Goal: Navigation & Orientation: Find specific page/section

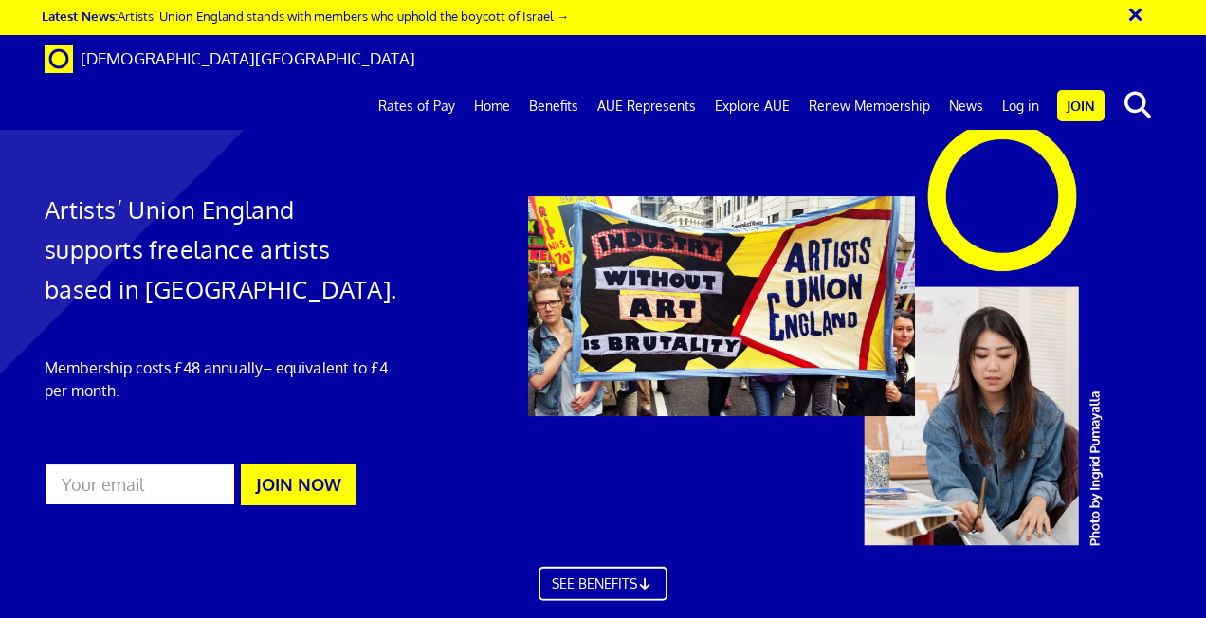
scroll to position [0, 4]
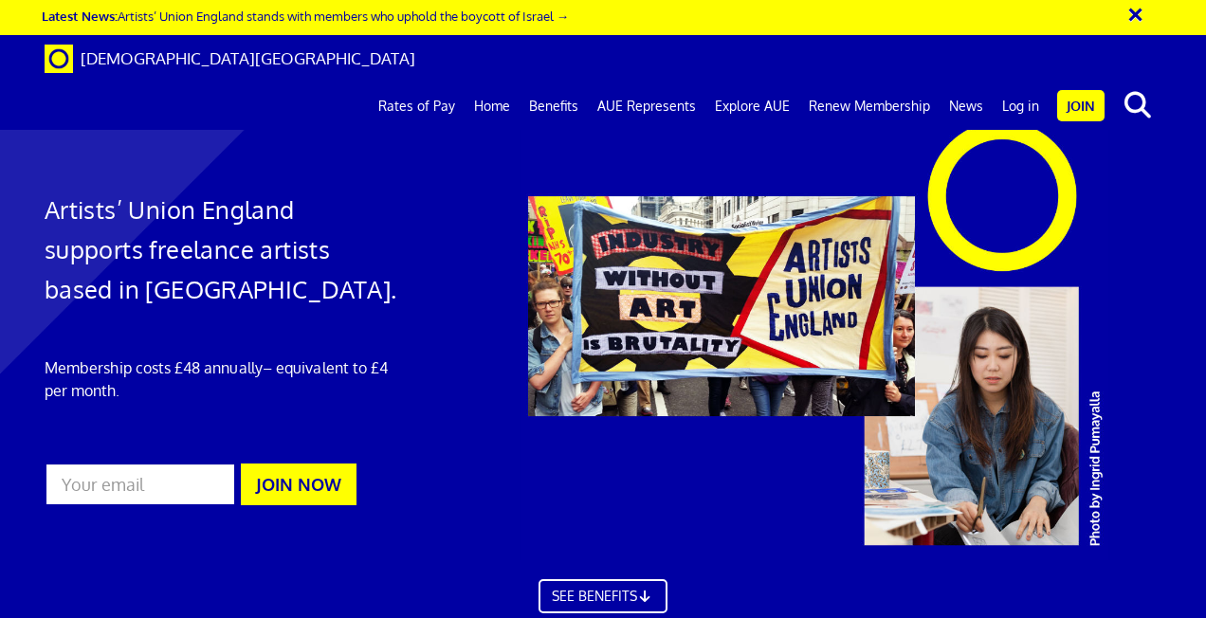
scroll to position [2236, 0]
